Goal: Obtain resource: Obtain resource

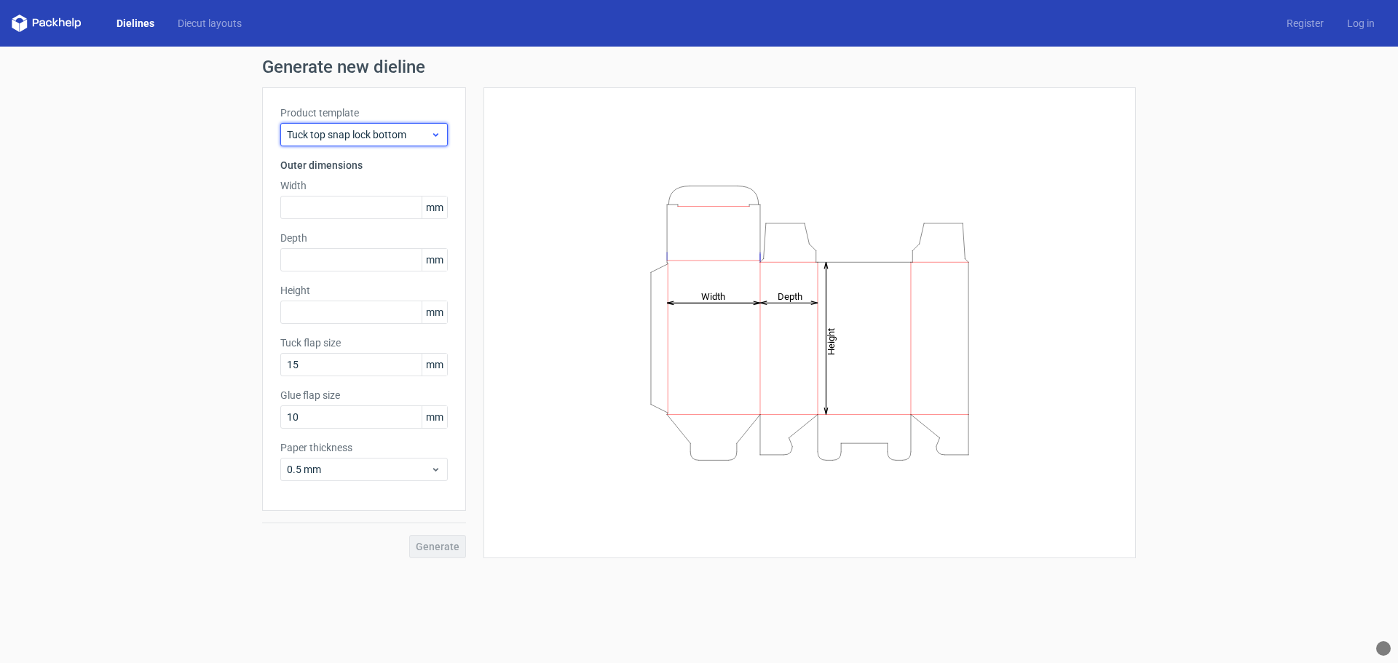
click at [417, 136] on span "Tuck top snap lock bottom" at bounding box center [358, 134] width 143 height 15
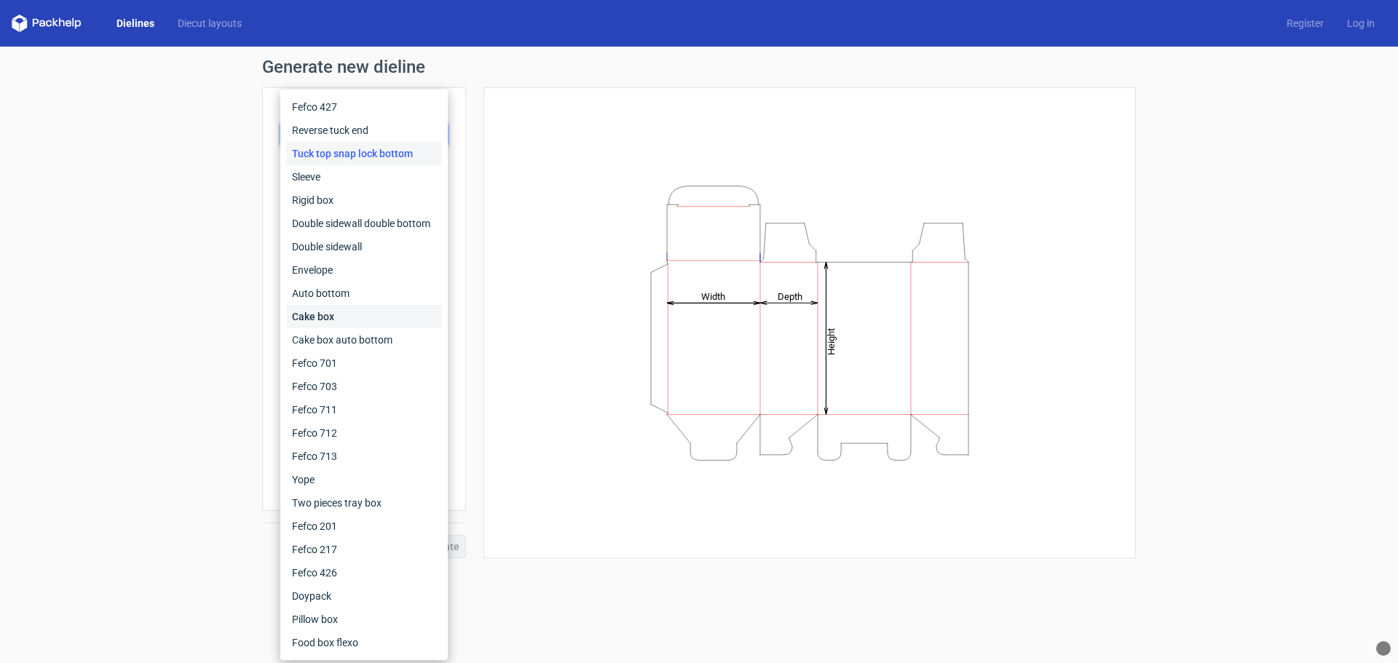
click at [328, 320] on div "Cake box" at bounding box center [364, 316] width 156 height 23
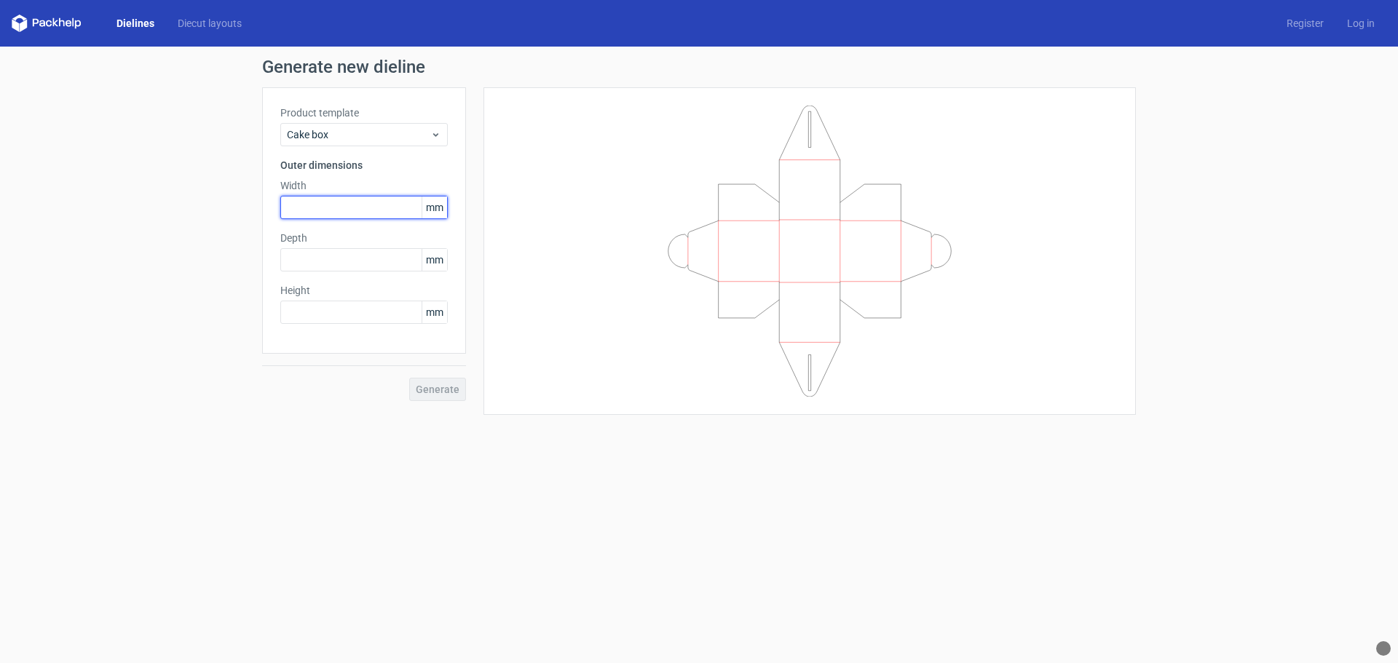
click at [355, 209] on input "text" at bounding box center [363, 207] width 167 height 23
click at [357, 311] on input "text" at bounding box center [363, 312] width 167 height 23
type input "130"
click at [336, 210] on input "text" at bounding box center [363, 207] width 167 height 23
type input "95"
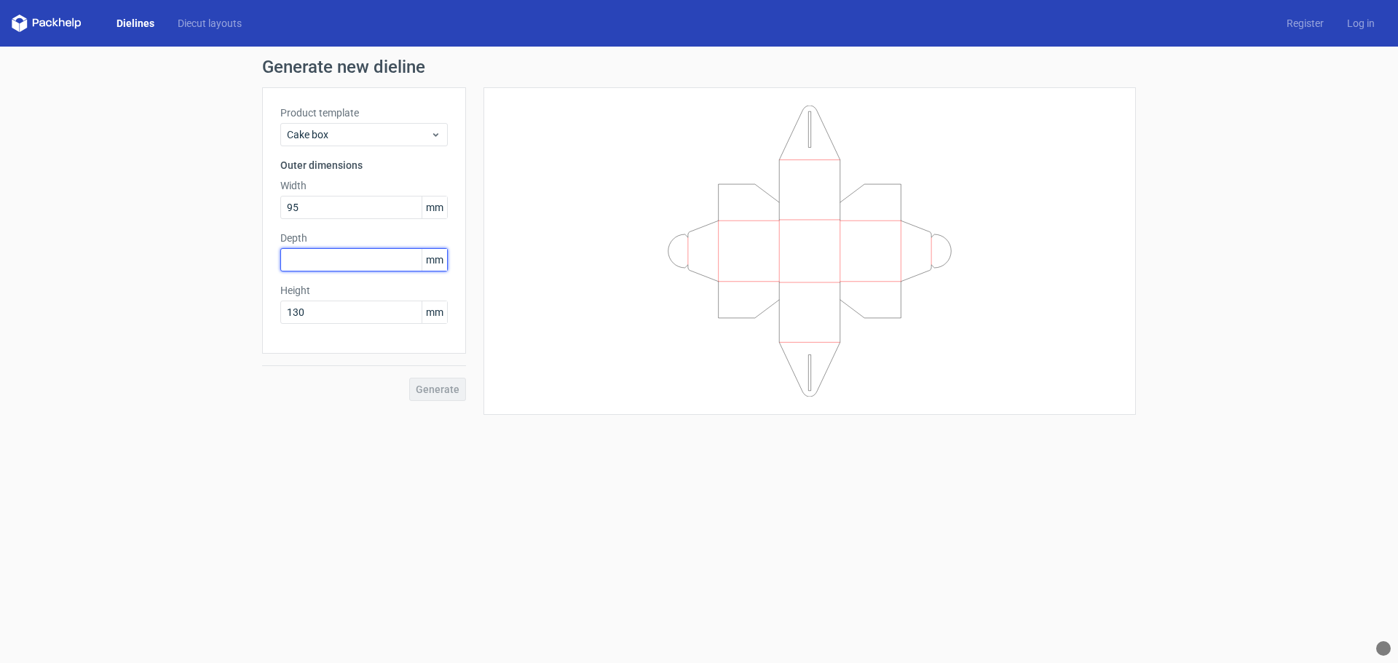
drag, startPoint x: 324, startPoint y: 261, endPoint x: 452, endPoint y: 287, distance: 130.0
click at [325, 261] on input "text" at bounding box center [363, 259] width 167 height 23
type input "80"
click at [445, 390] on span "Generate" at bounding box center [438, 390] width 44 height 10
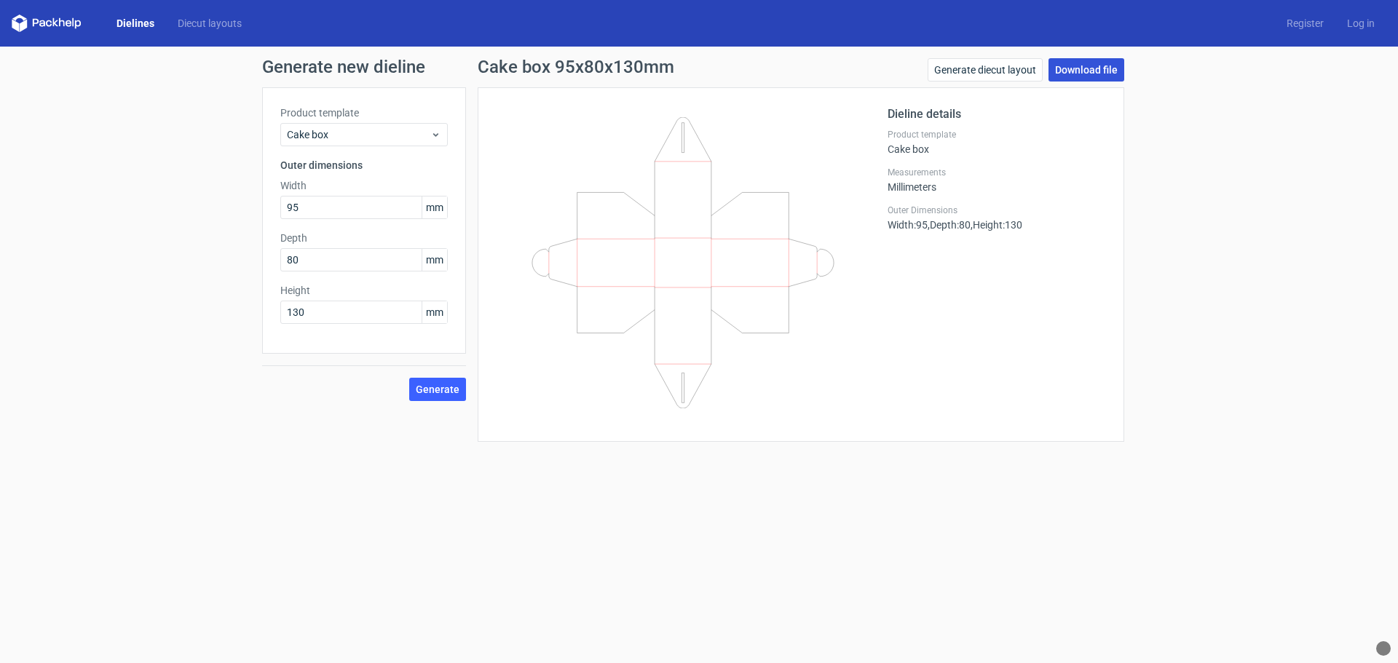
click at [1102, 67] on link "Download file" at bounding box center [1087, 69] width 76 height 23
click at [435, 130] on icon at bounding box center [435, 135] width 11 height 12
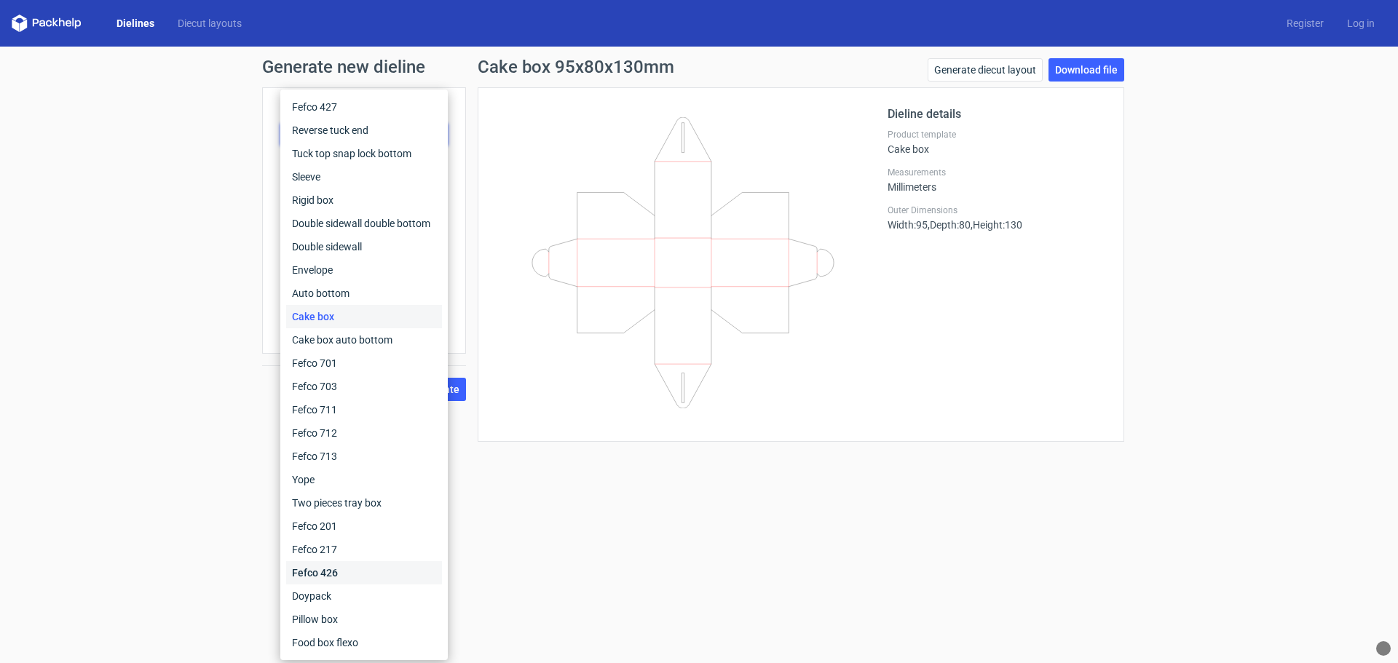
click at [334, 572] on div "Fefco 426" at bounding box center [364, 572] width 156 height 23
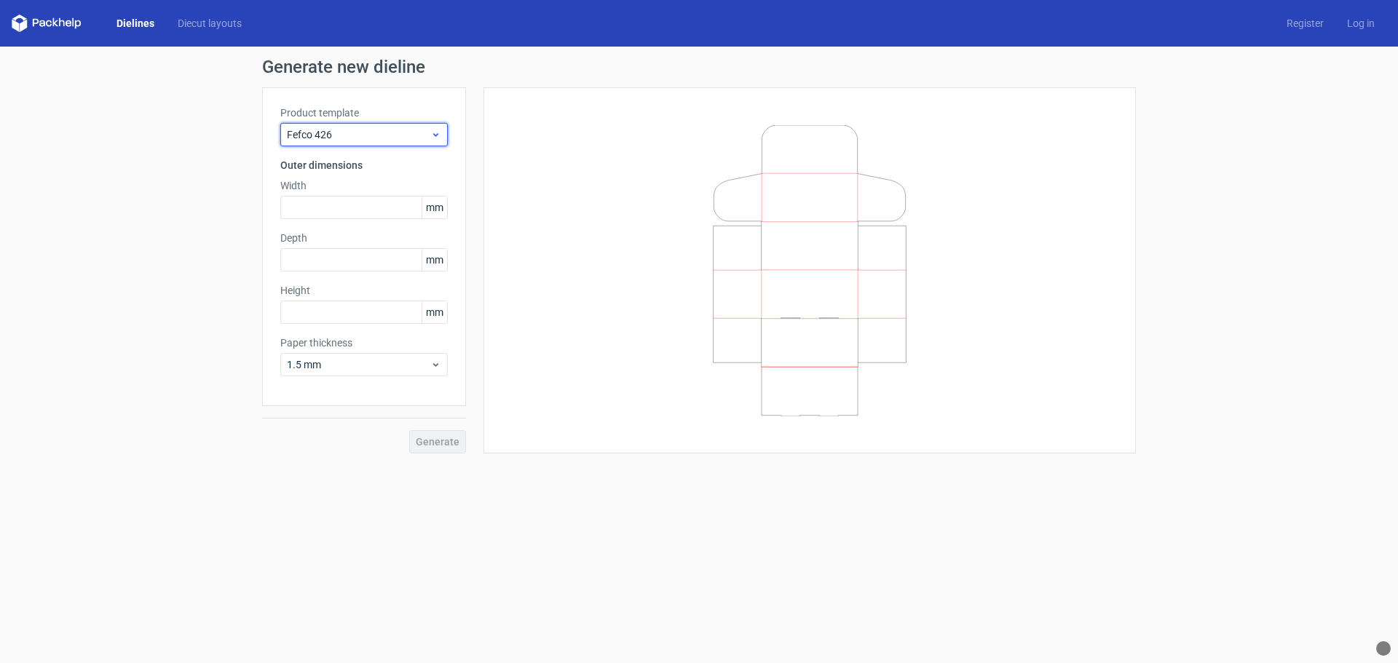
click at [405, 136] on span "Fefco 426" at bounding box center [358, 134] width 143 height 15
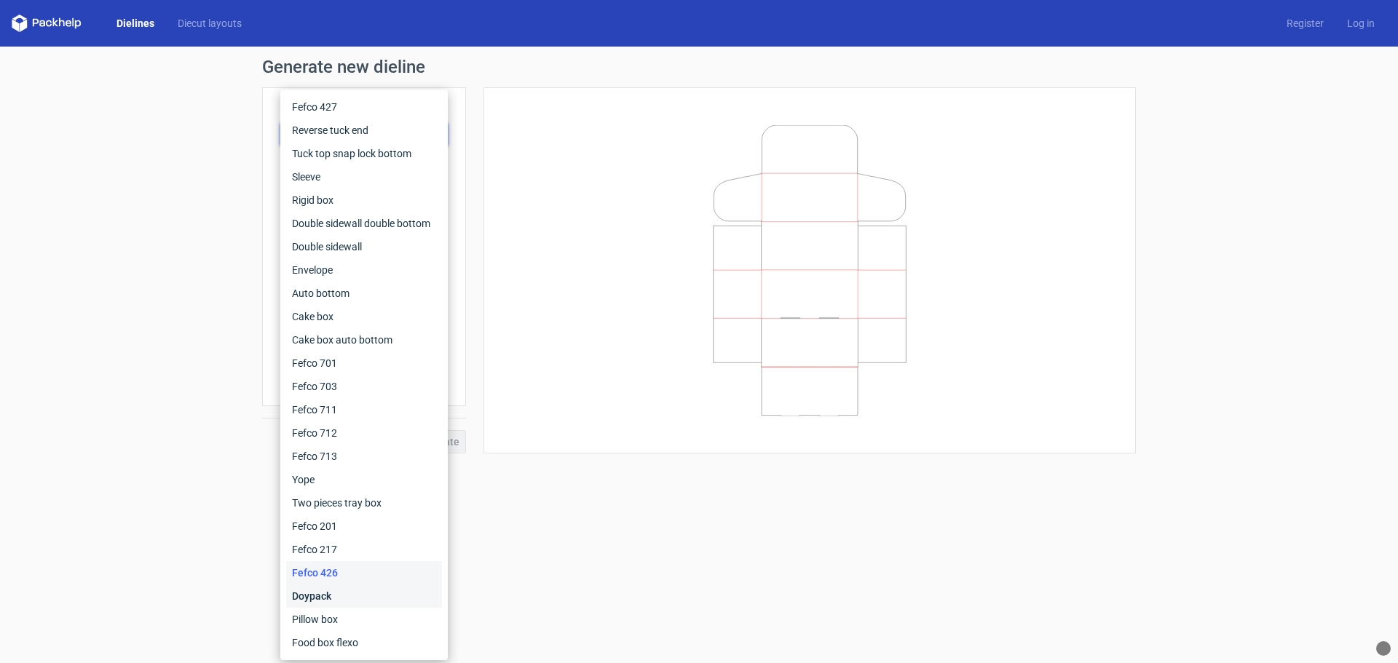
click at [329, 601] on div "Doypack" at bounding box center [364, 596] width 156 height 23
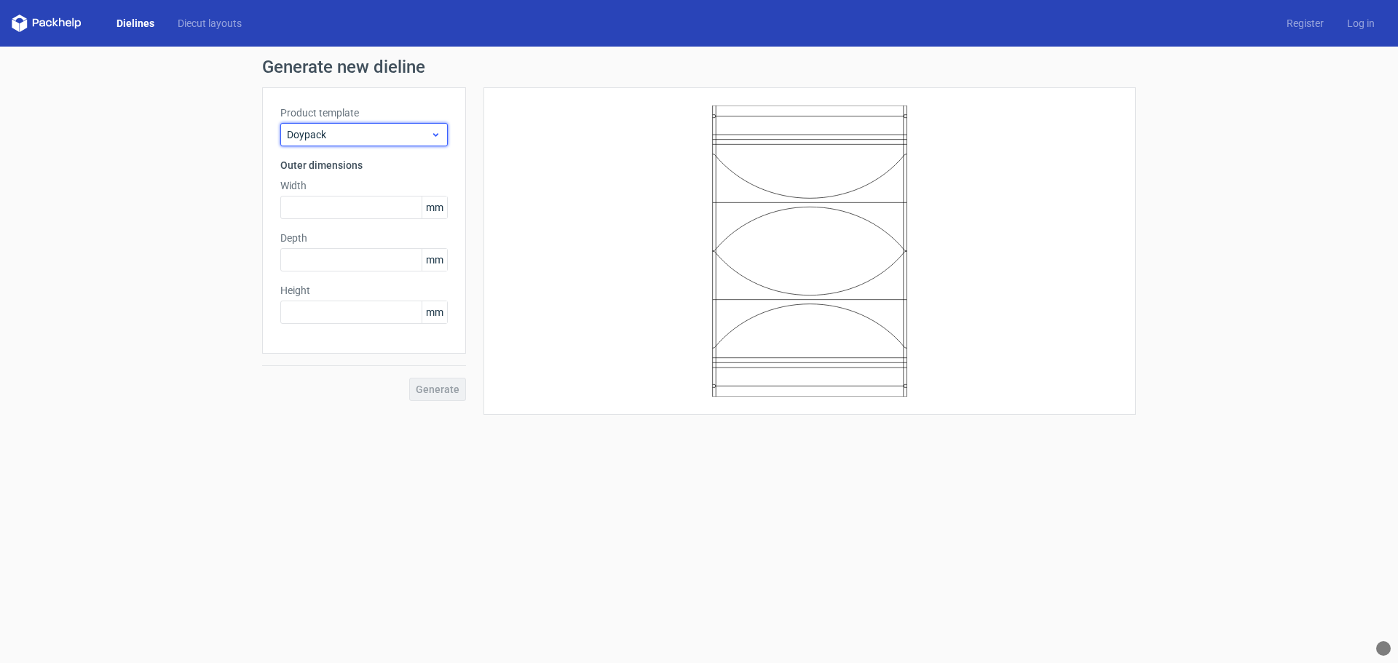
click at [385, 138] on span "Doypack" at bounding box center [358, 134] width 143 height 15
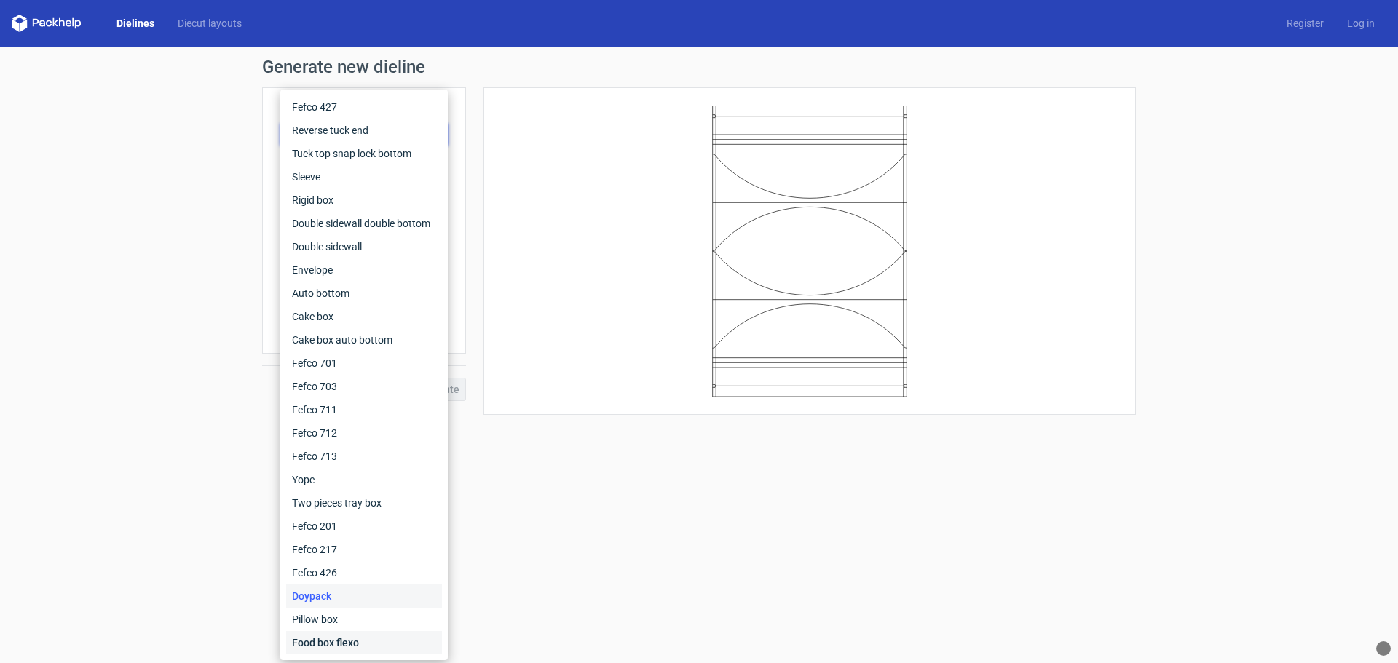
click at [336, 644] on div "Food box flexo" at bounding box center [364, 642] width 156 height 23
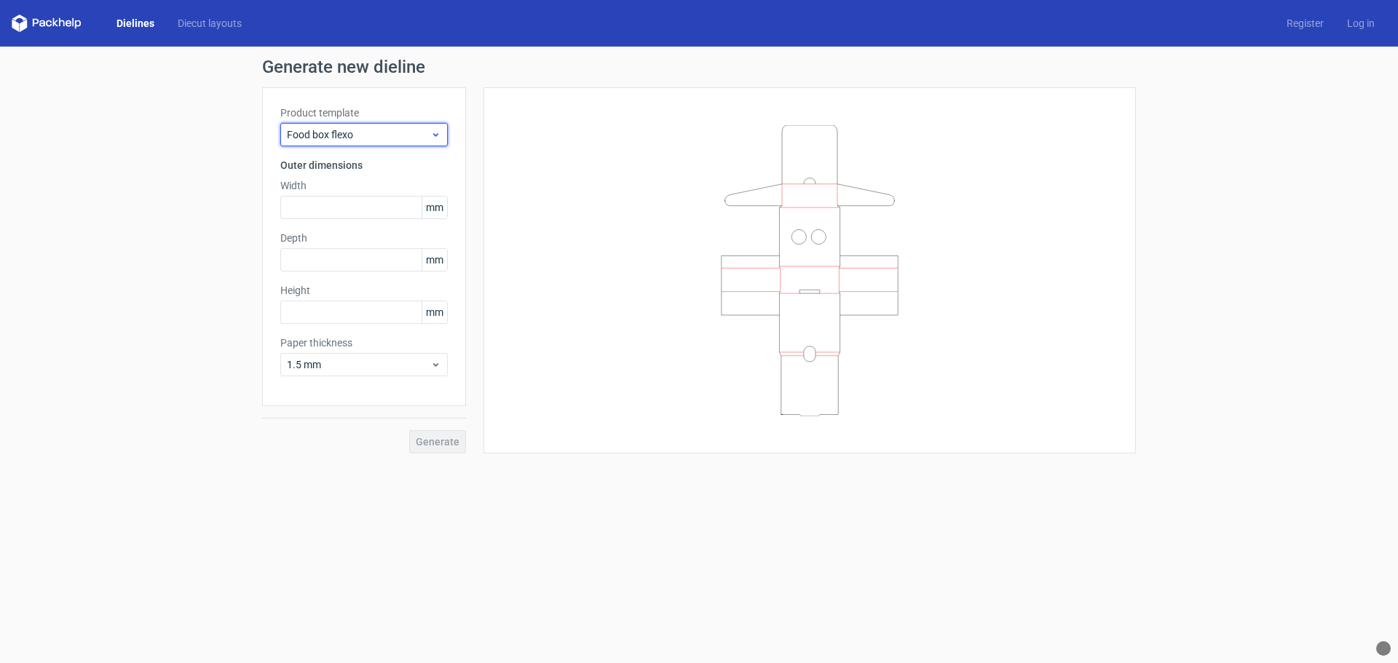
click at [388, 127] on div "Food box flexo" at bounding box center [363, 134] width 167 height 23
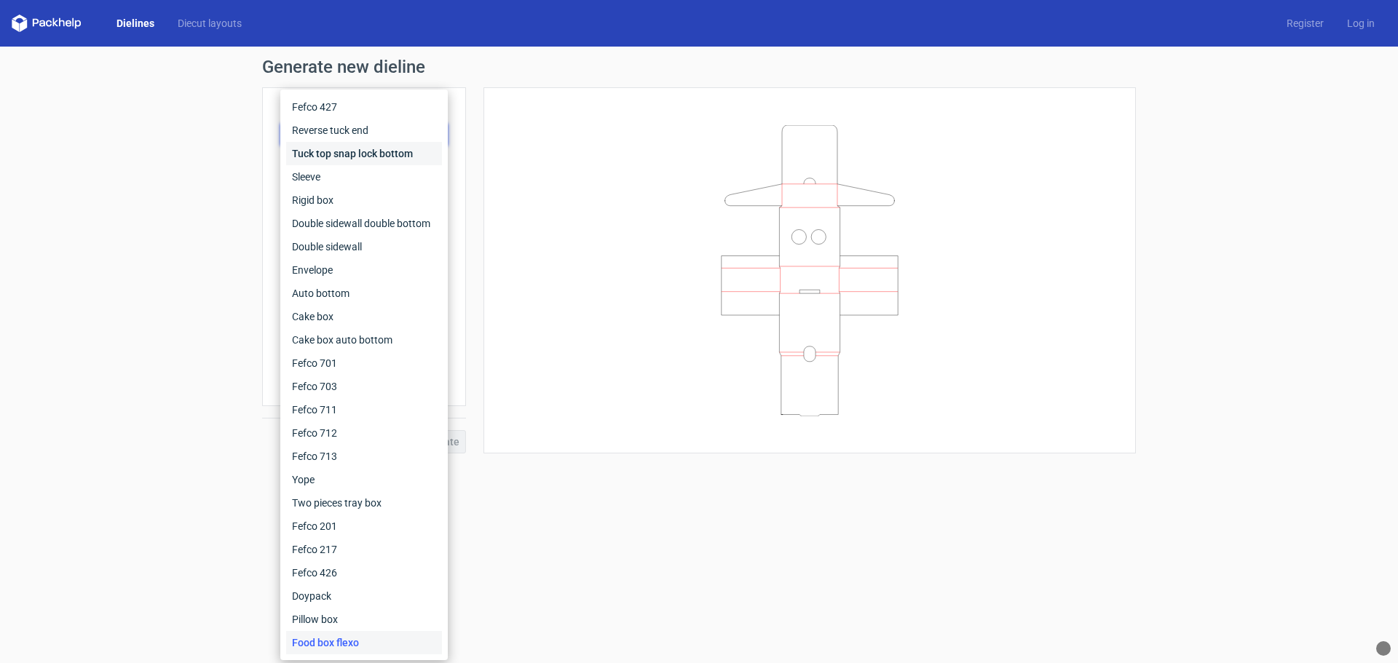
click at [352, 149] on div "Tuck top snap lock bottom" at bounding box center [364, 153] width 156 height 23
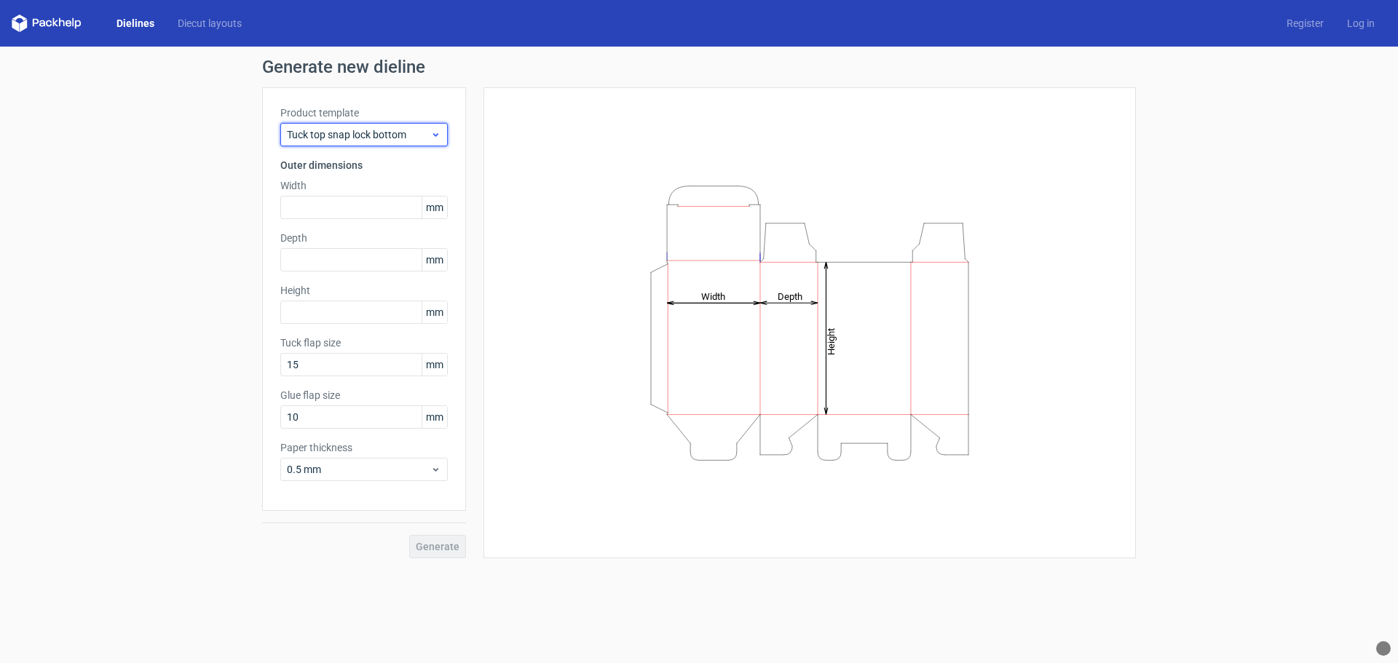
click at [376, 135] on span "Tuck top snap lock bottom" at bounding box center [358, 134] width 143 height 15
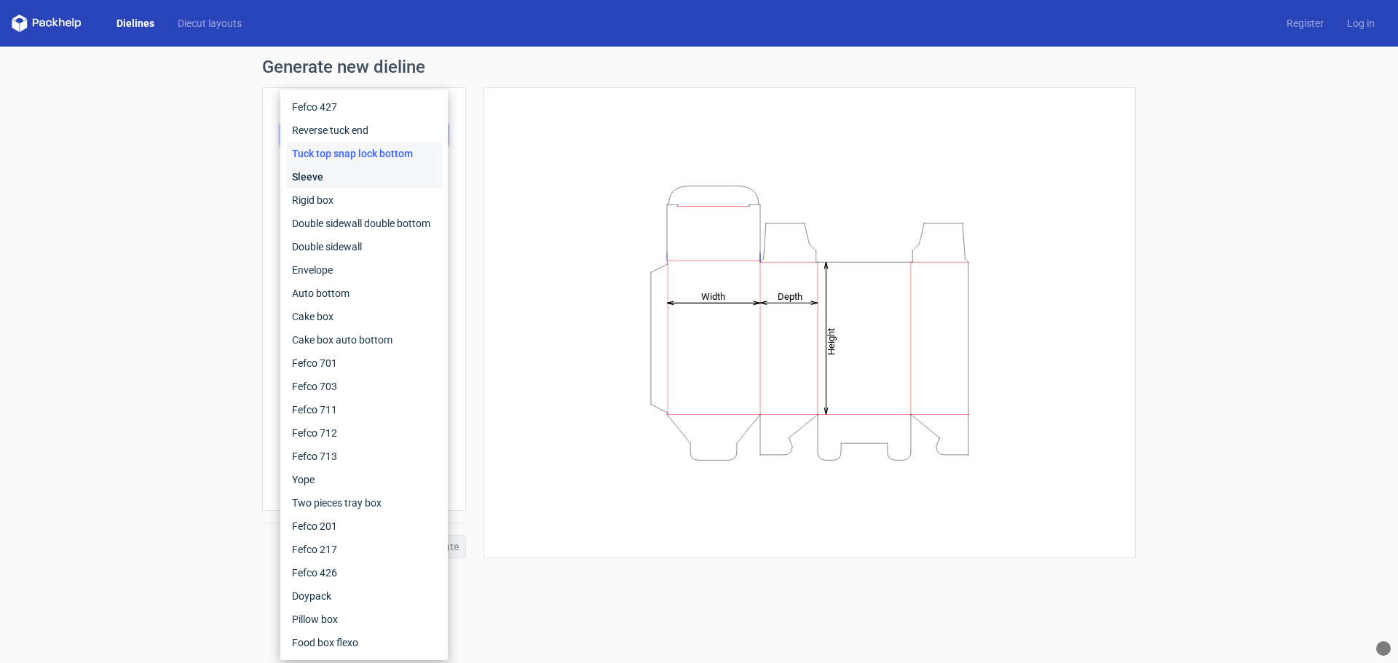
click at [330, 173] on div "Sleeve" at bounding box center [364, 176] width 156 height 23
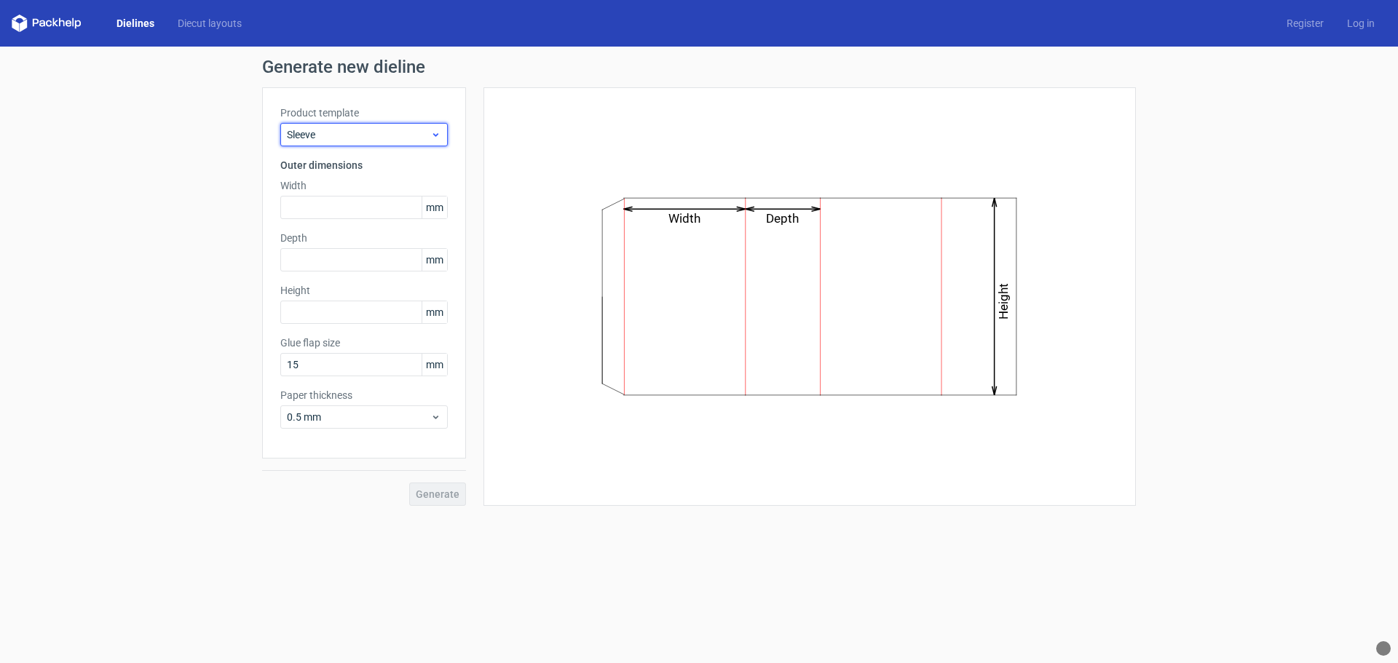
click at [353, 139] on span "Sleeve" at bounding box center [358, 134] width 143 height 15
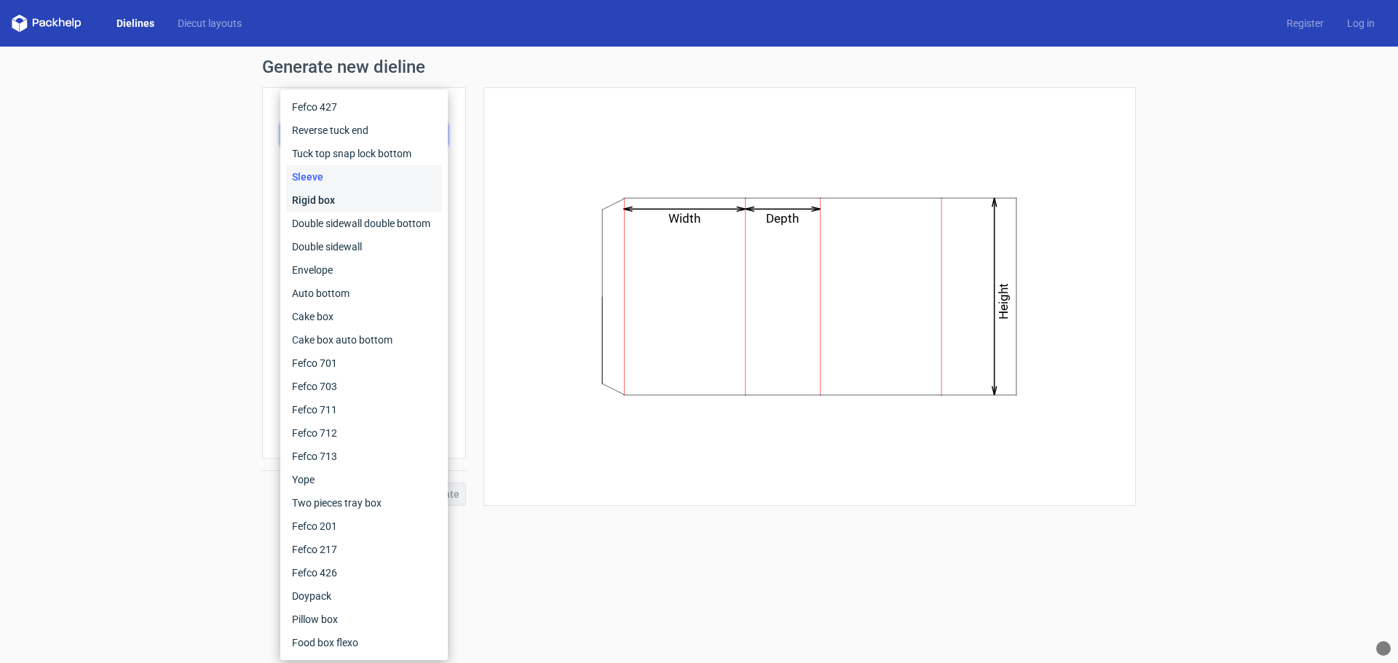
click at [327, 196] on div "Rigid box" at bounding box center [364, 200] width 156 height 23
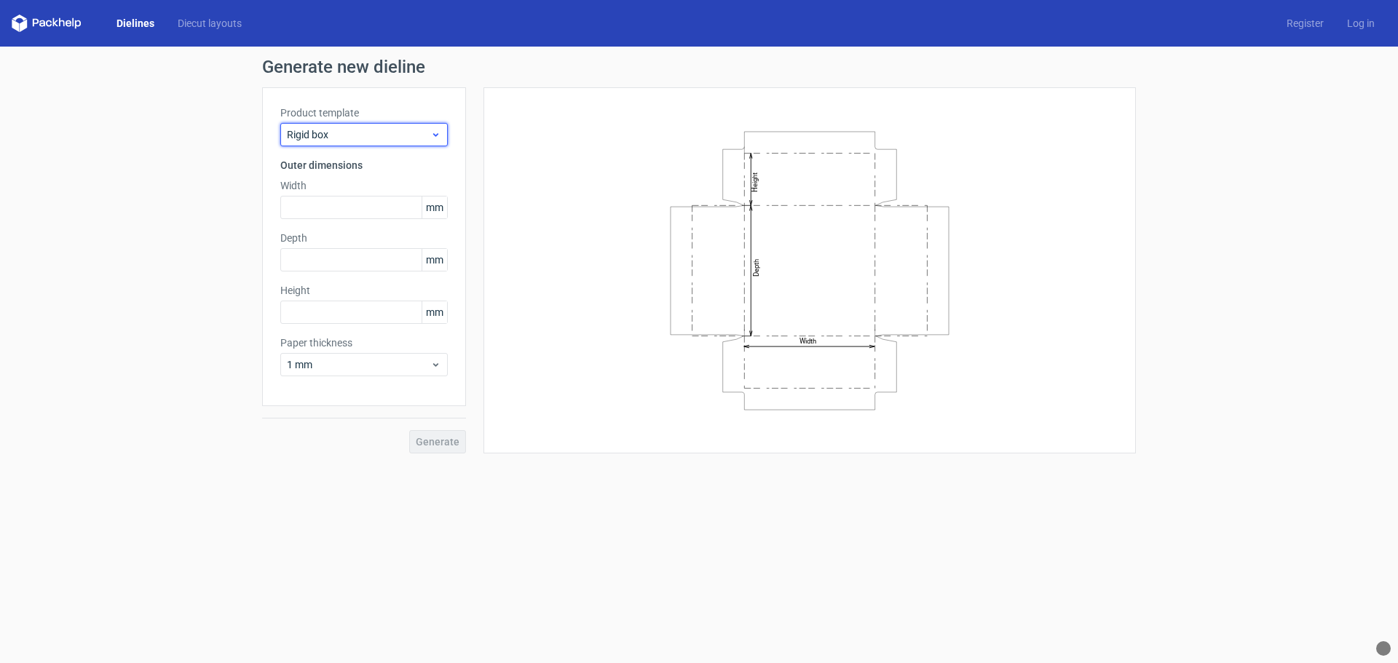
click at [363, 138] on span "Rigid box" at bounding box center [358, 134] width 143 height 15
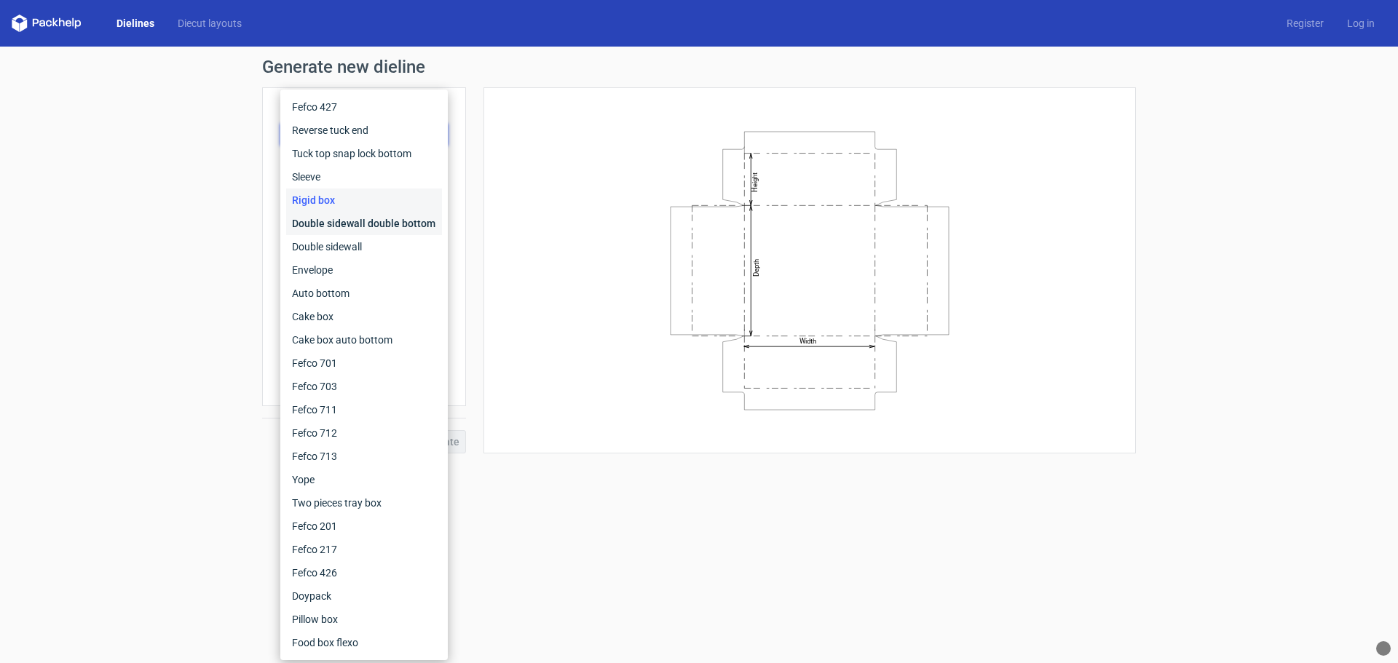
click at [328, 218] on div "Double sidewall double bottom" at bounding box center [364, 223] width 156 height 23
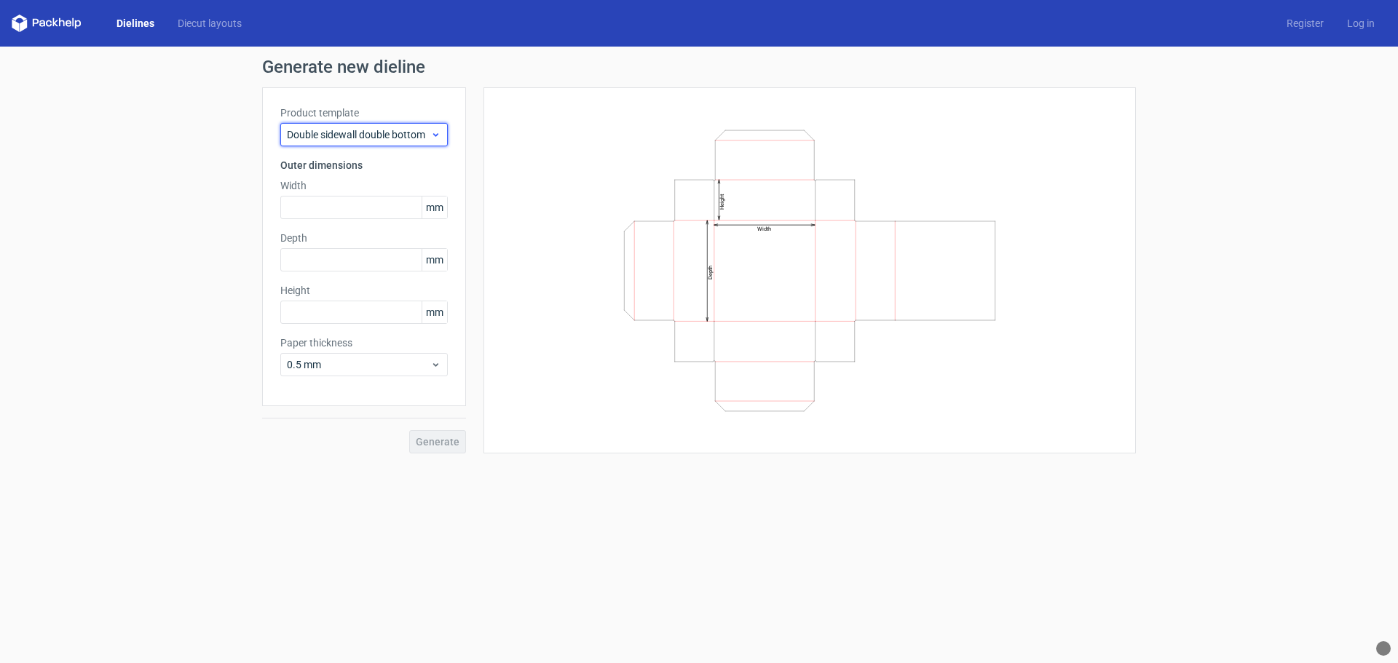
click at [371, 137] on span "Double sidewall double bottom" at bounding box center [358, 134] width 143 height 15
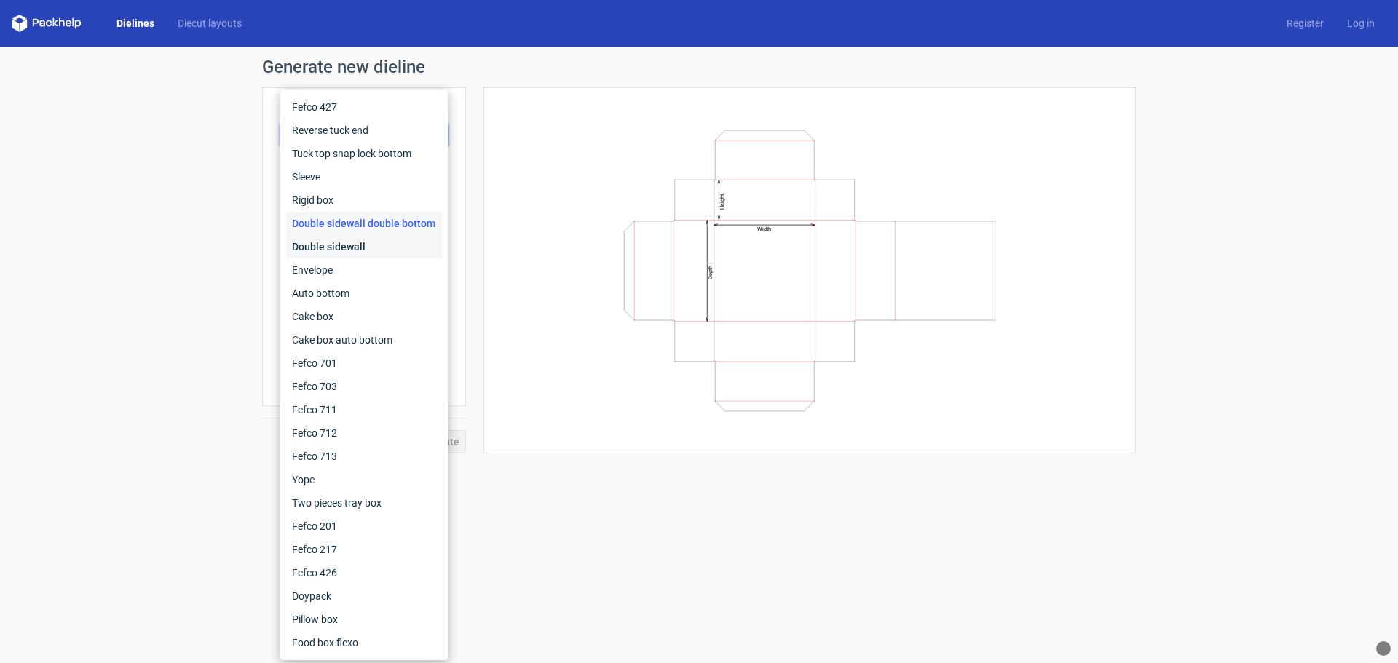
click at [331, 247] on div "Double sidewall" at bounding box center [364, 246] width 156 height 23
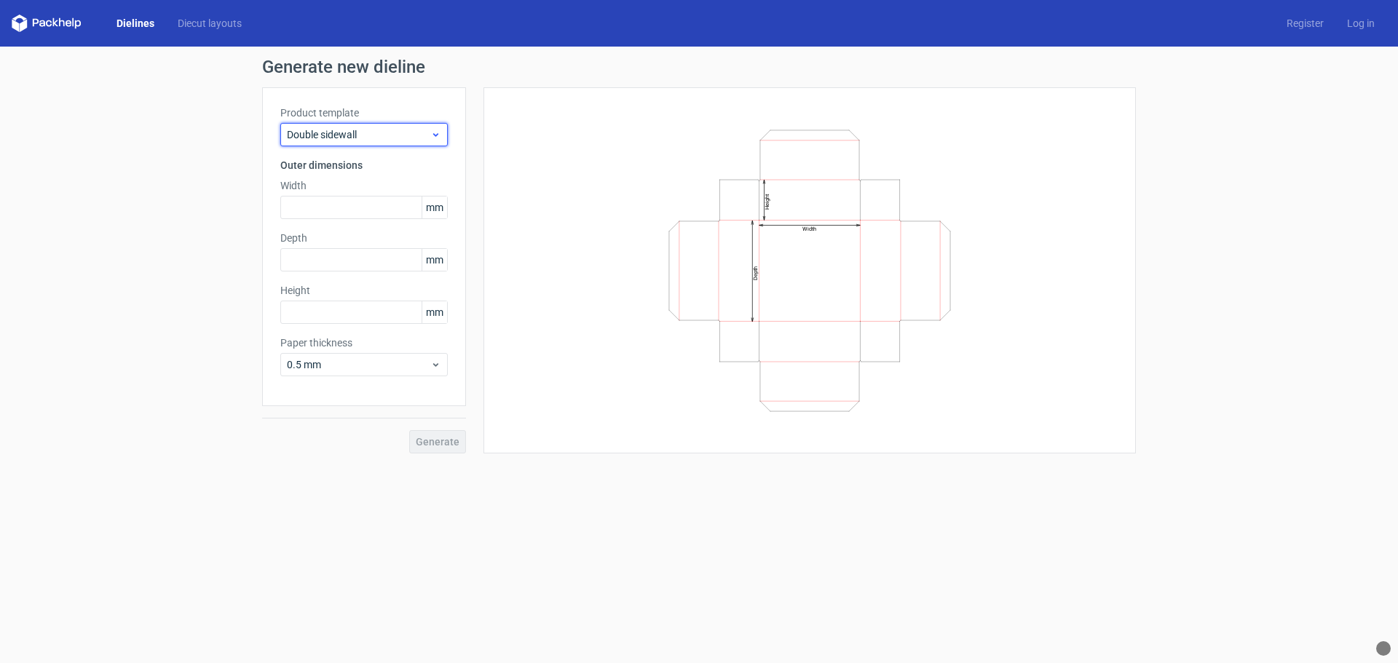
click at [377, 135] on span "Double sidewall" at bounding box center [358, 134] width 143 height 15
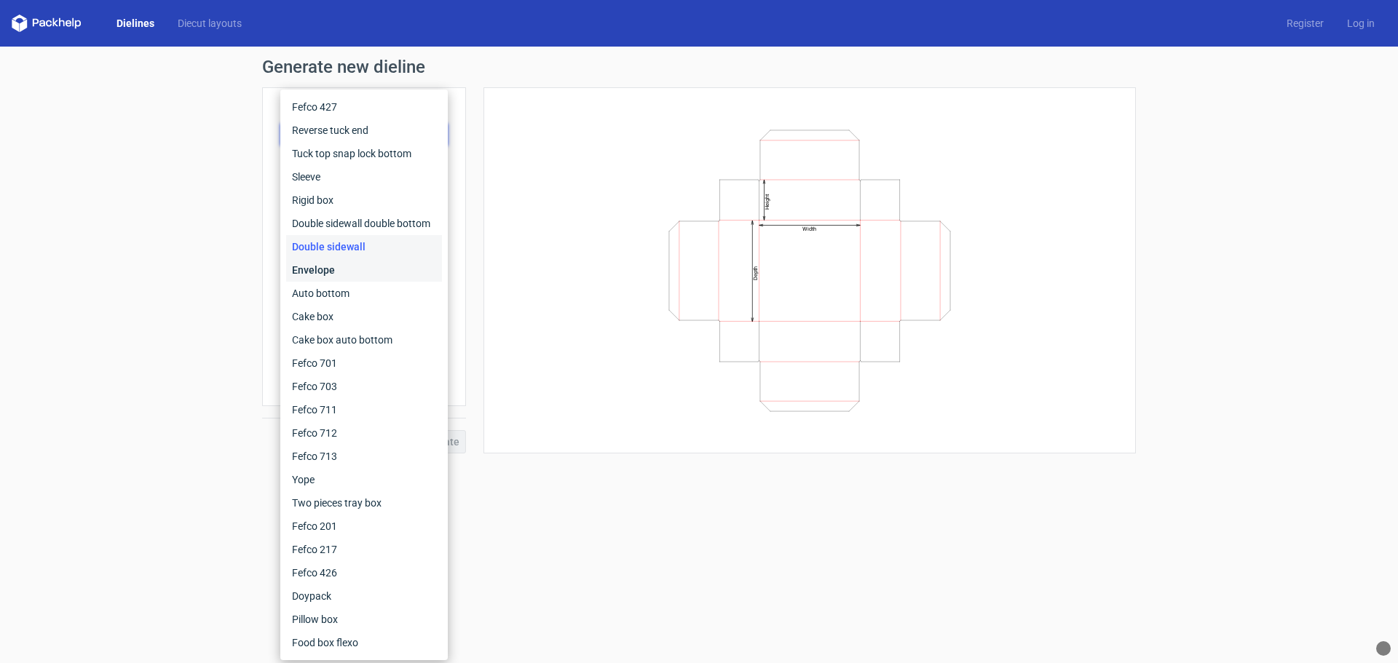
click at [334, 269] on div "Envelope" at bounding box center [364, 270] width 156 height 23
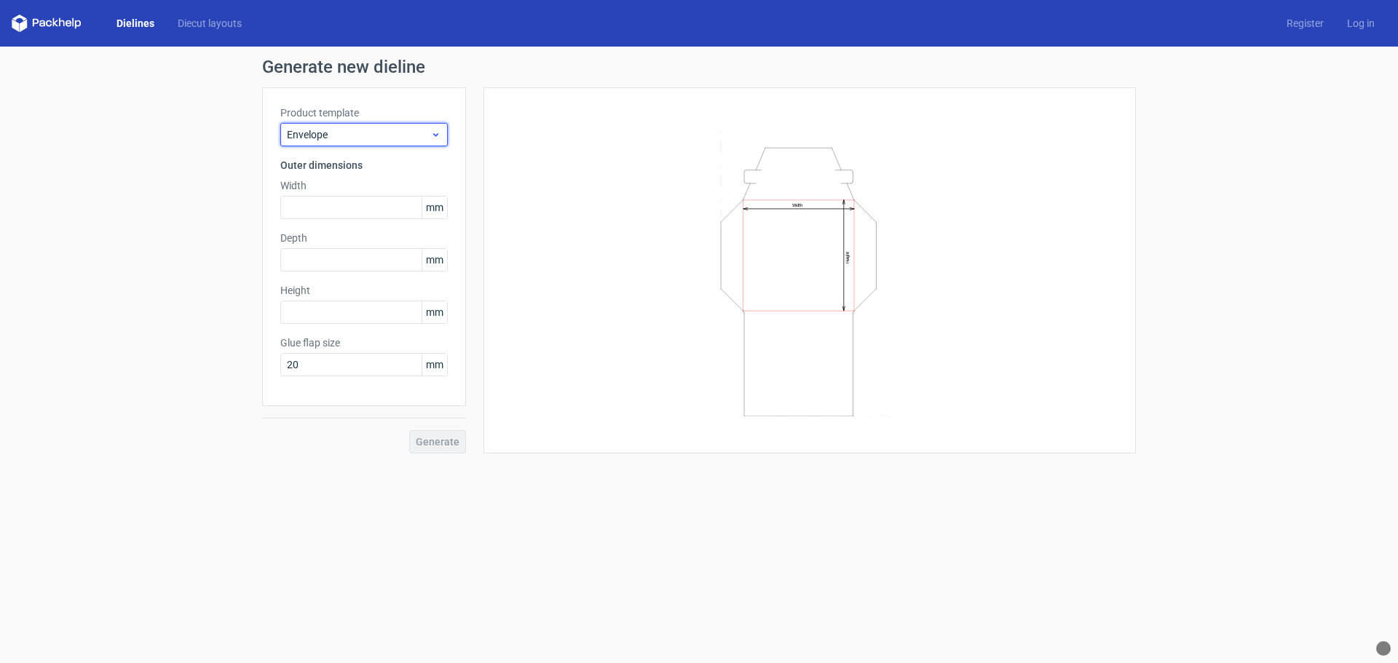
click at [395, 140] on span "Envelope" at bounding box center [358, 134] width 143 height 15
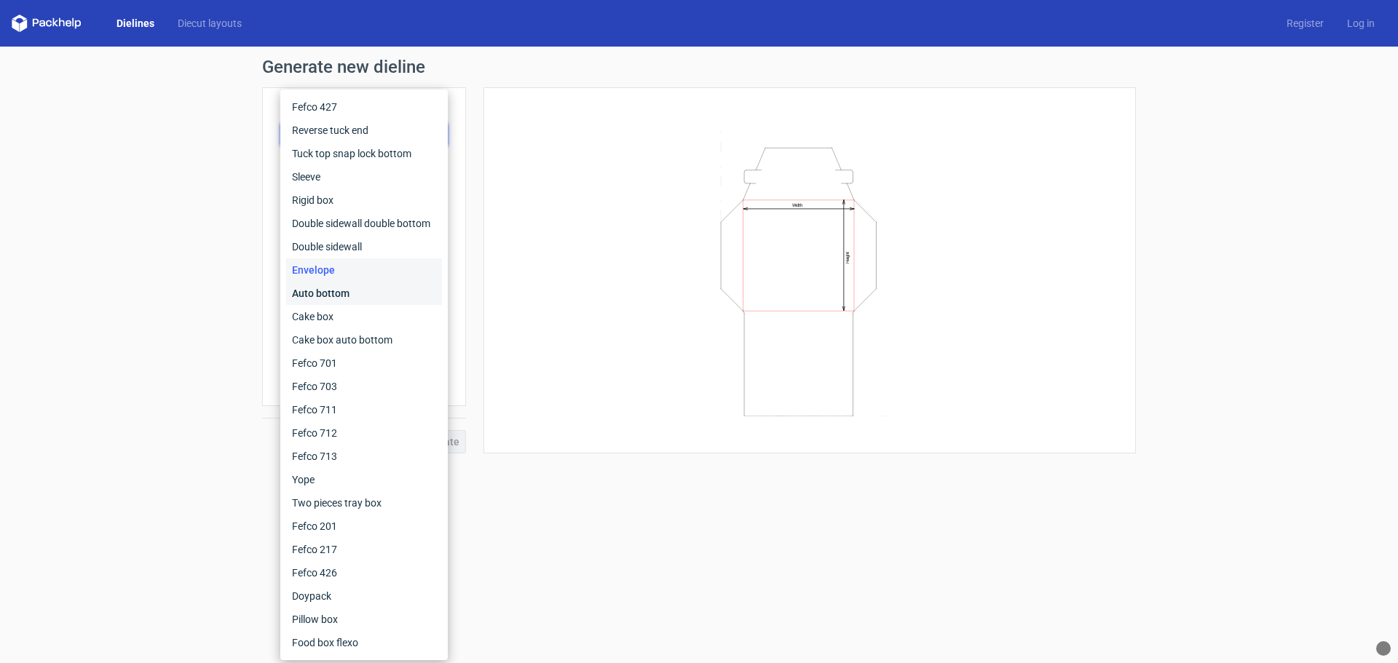
click at [328, 295] on div "Auto bottom" at bounding box center [364, 293] width 156 height 23
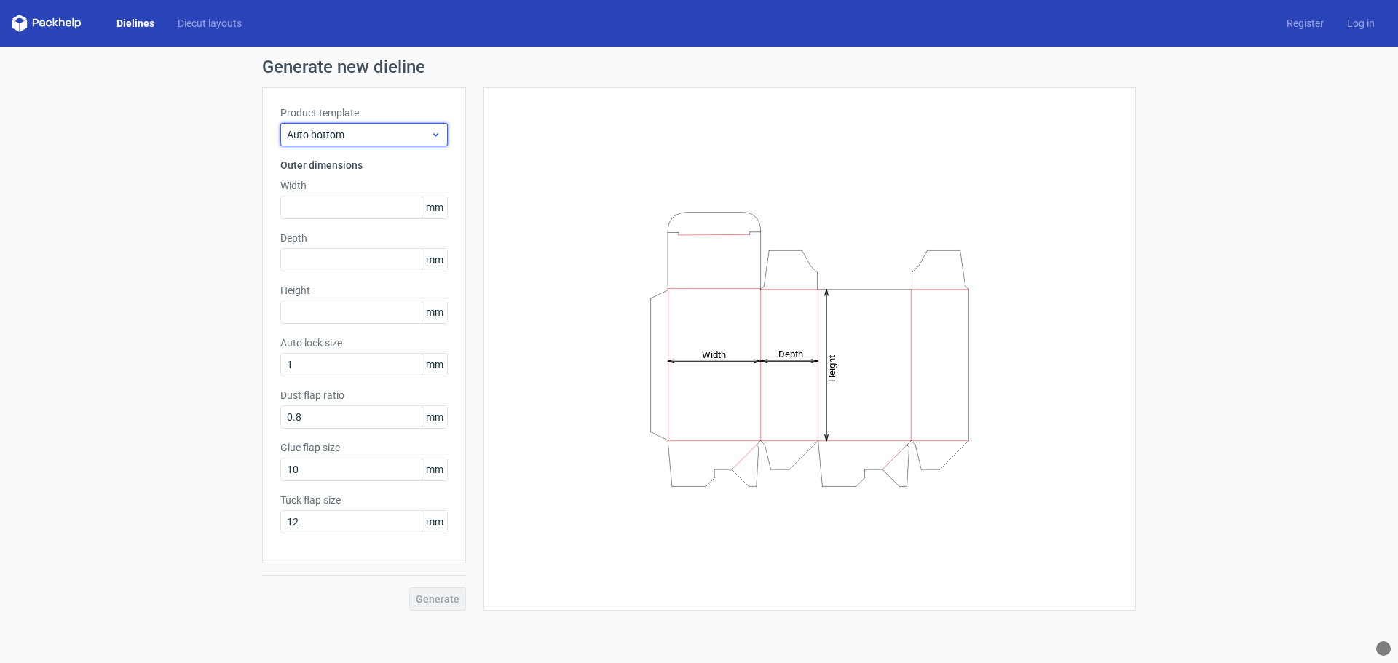
click at [385, 138] on span "Auto bottom" at bounding box center [358, 134] width 143 height 15
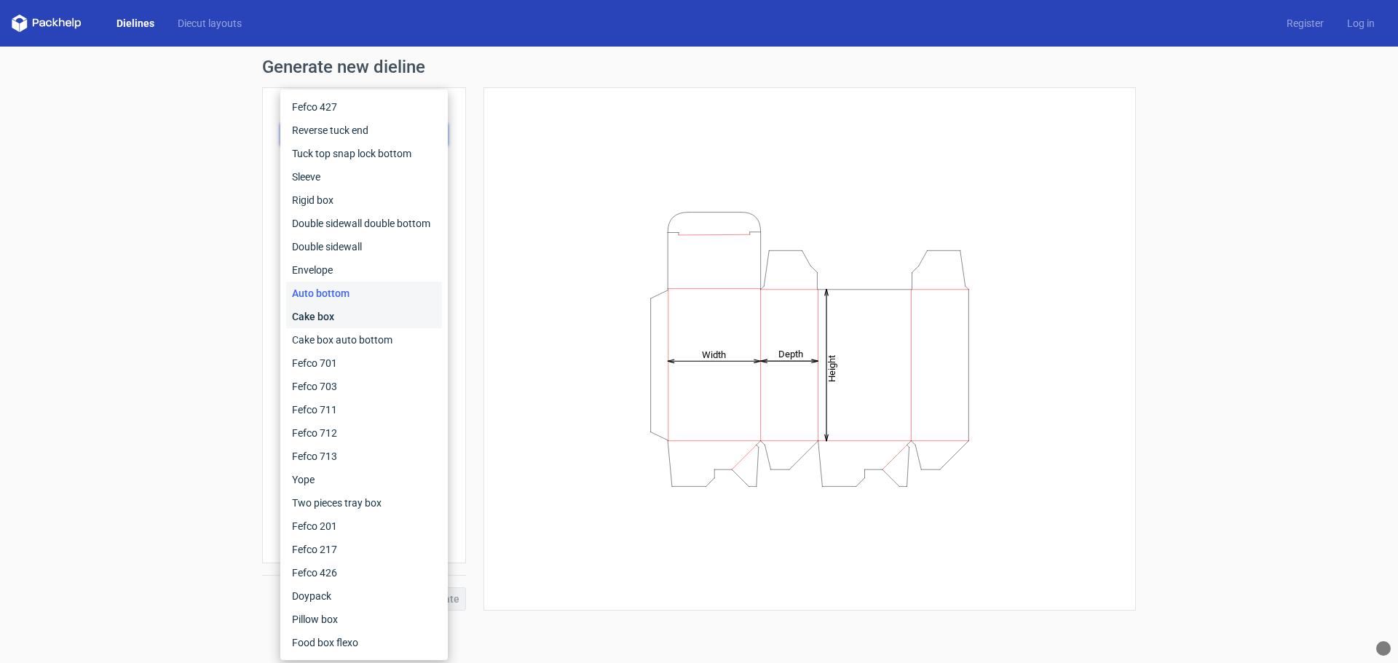
drag, startPoint x: 324, startPoint y: 315, endPoint x: 358, endPoint y: 220, distance: 100.4
click at [326, 313] on div "Cake box" at bounding box center [364, 316] width 156 height 23
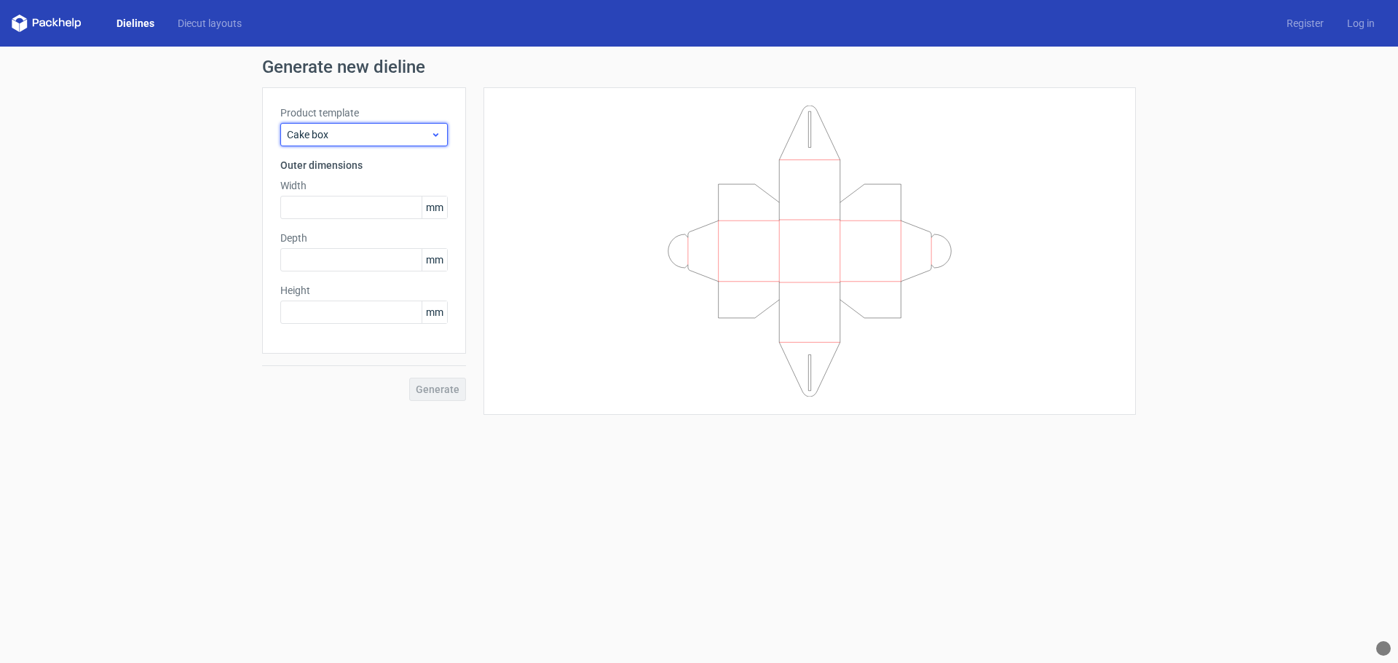
click at [384, 135] on span "Cake box" at bounding box center [358, 134] width 143 height 15
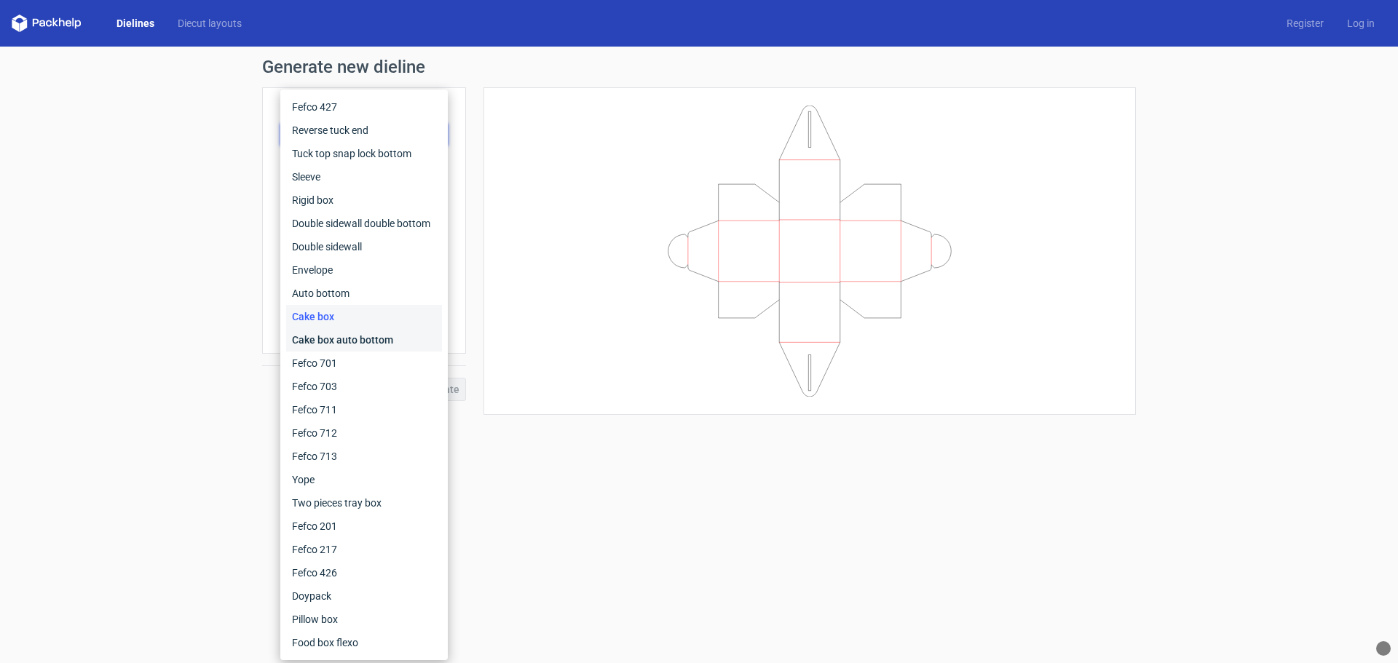
click at [332, 339] on div "Cake box auto bottom" at bounding box center [364, 339] width 156 height 23
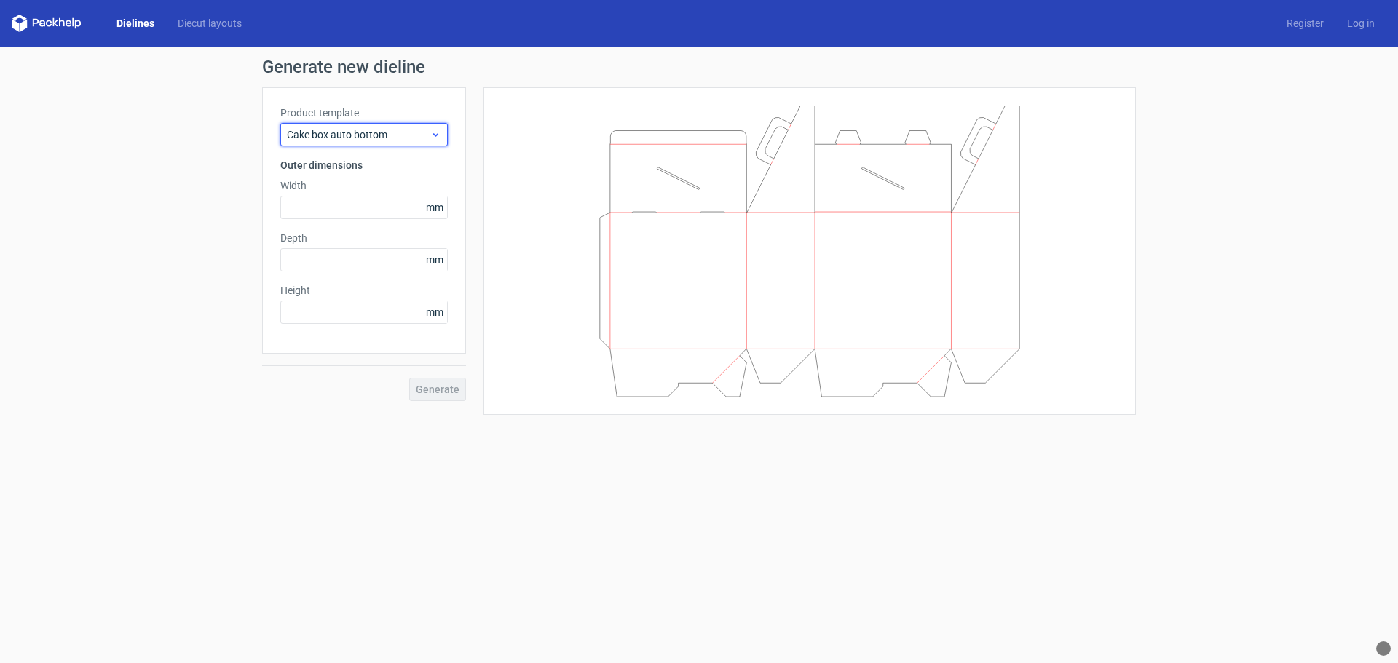
click at [434, 136] on icon at bounding box center [435, 135] width 11 height 12
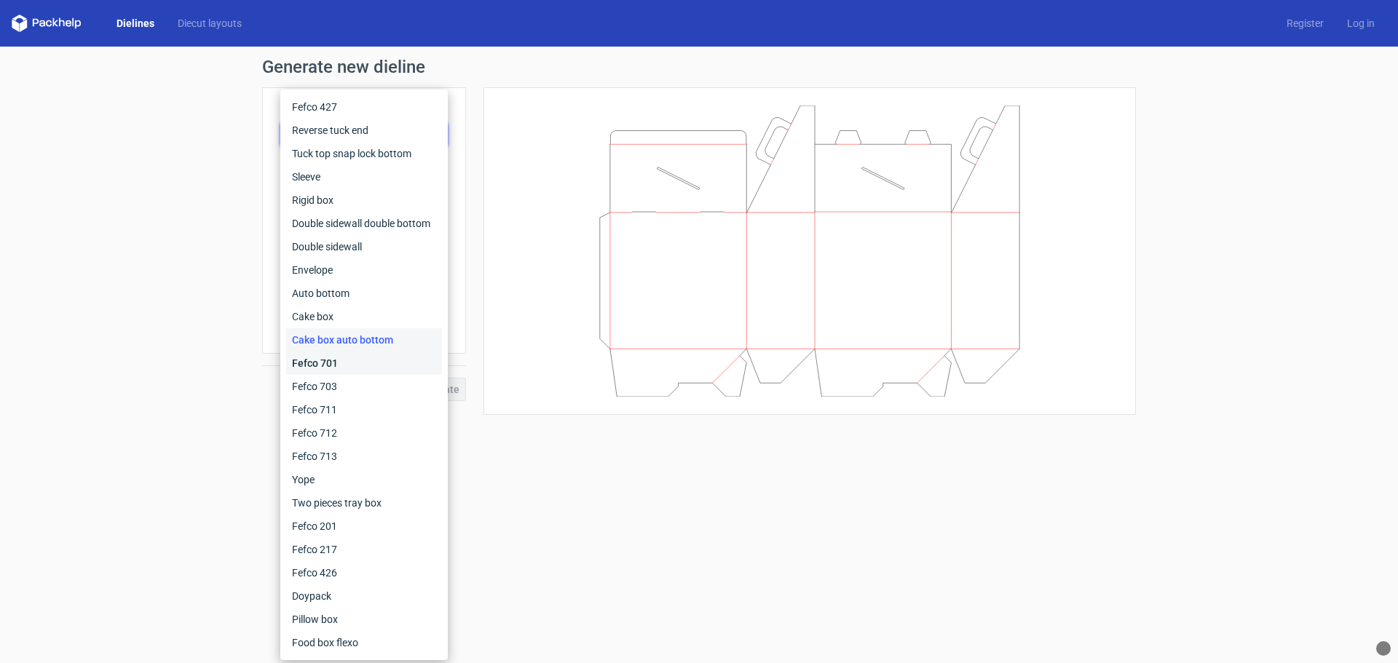
click at [322, 364] on div "Fefco 701" at bounding box center [364, 363] width 156 height 23
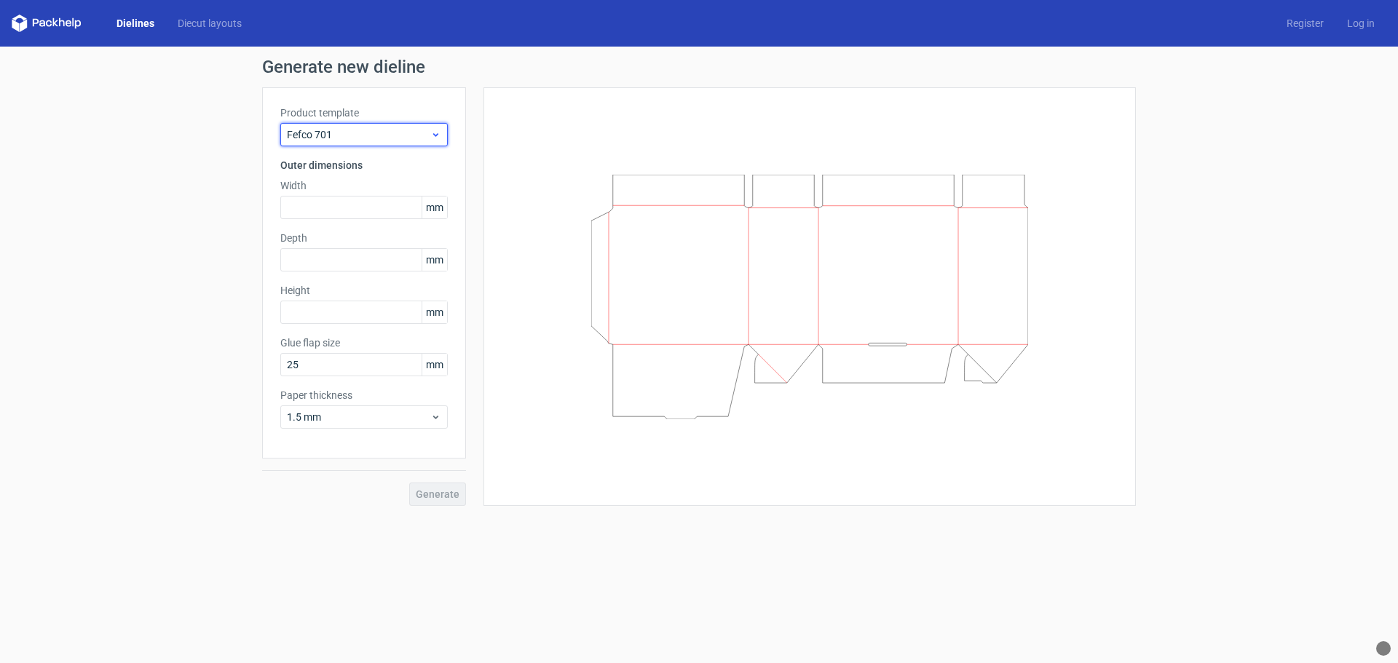
click at [388, 141] on span "Fefco 701" at bounding box center [358, 134] width 143 height 15
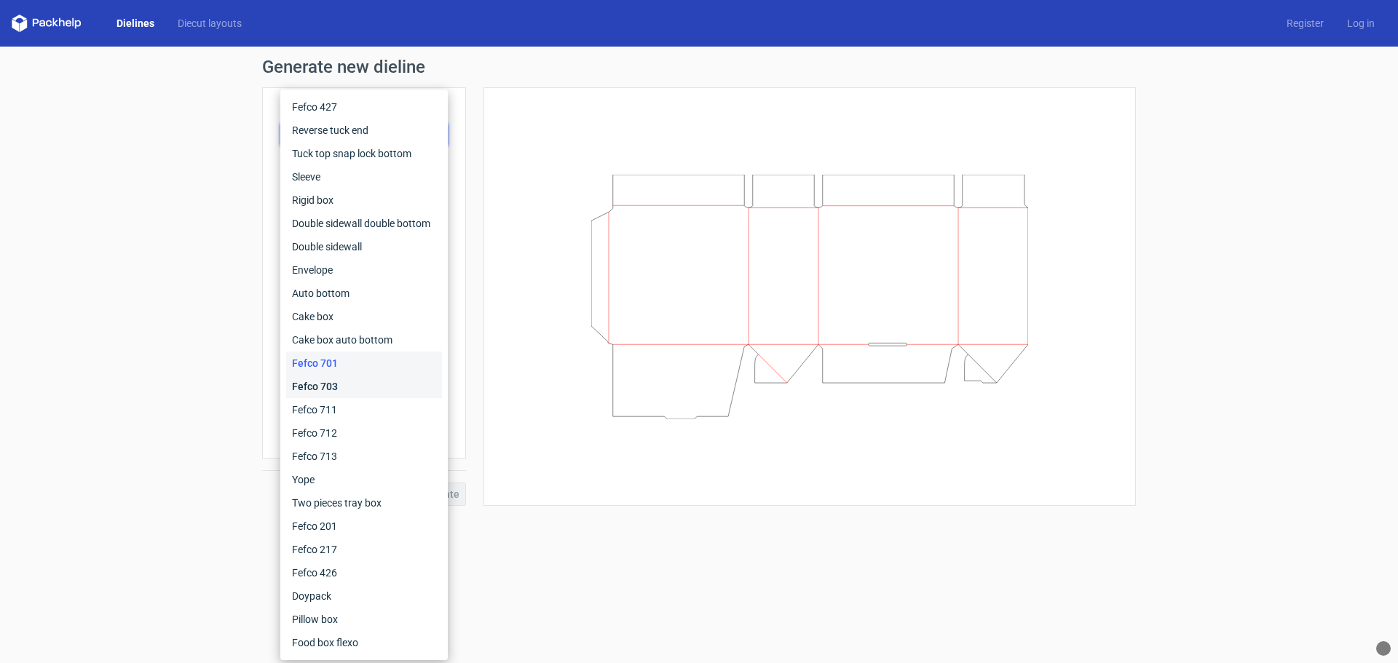
click at [320, 387] on div "Fefco 703" at bounding box center [364, 386] width 156 height 23
